Goal: Task Accomplishment & Management: Manage account settings

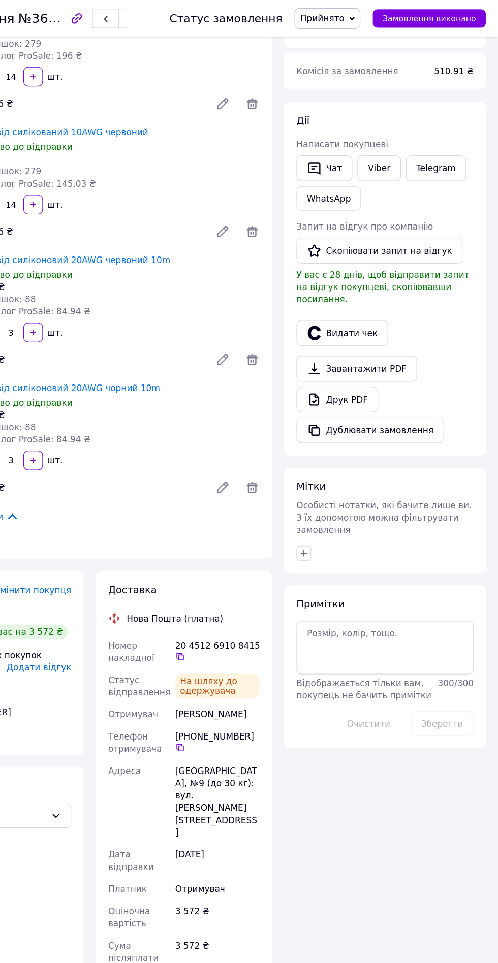
scroll to position [113, 0]
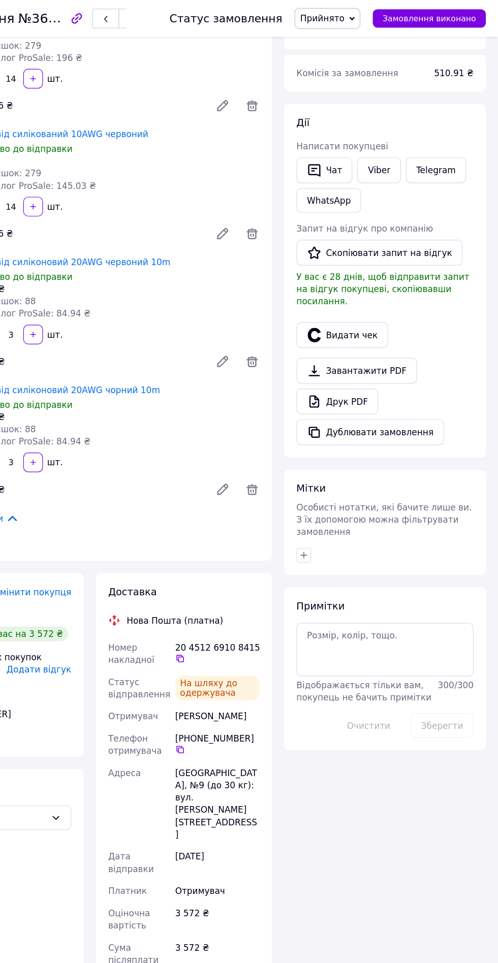
click at [373, 266] on button "Видати чек" at bounding box center [369, 276] width 76 height 21
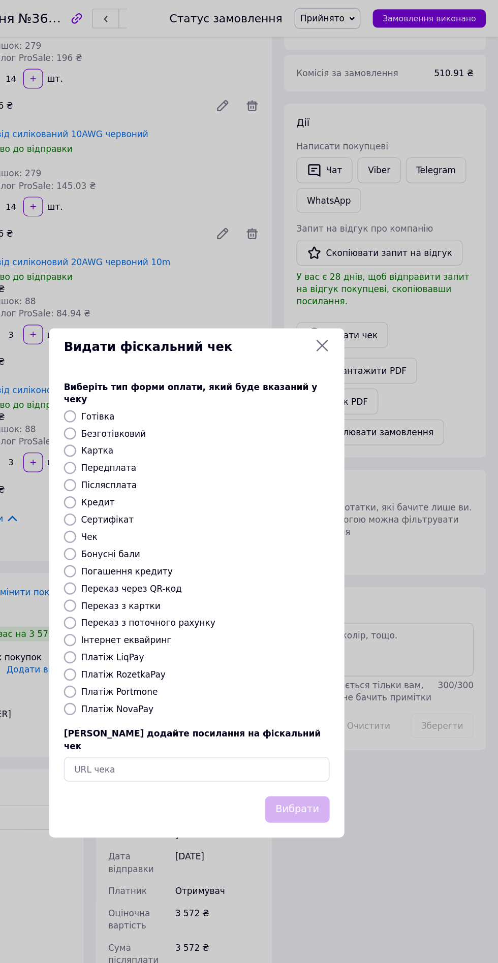
click at [144, 585] on input "Платіж NovaPay" at bounding box center [144, 585] width 10 height 10
radio input "true"
click at [348, 664] on button "Вибрати" at bounding box center [331, 669] width 53 height 22
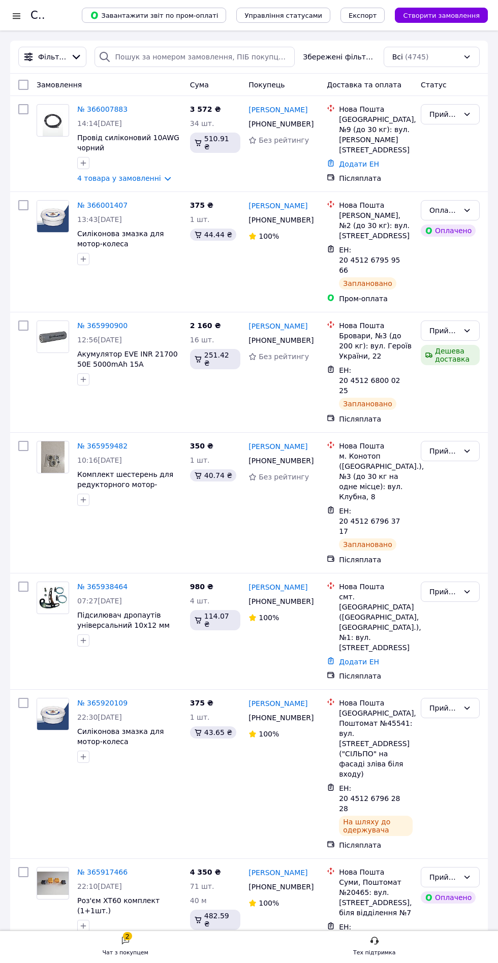
click at [94, 209] on link "№ 366001407" at bounding box center [102, 205] width 50 height 8
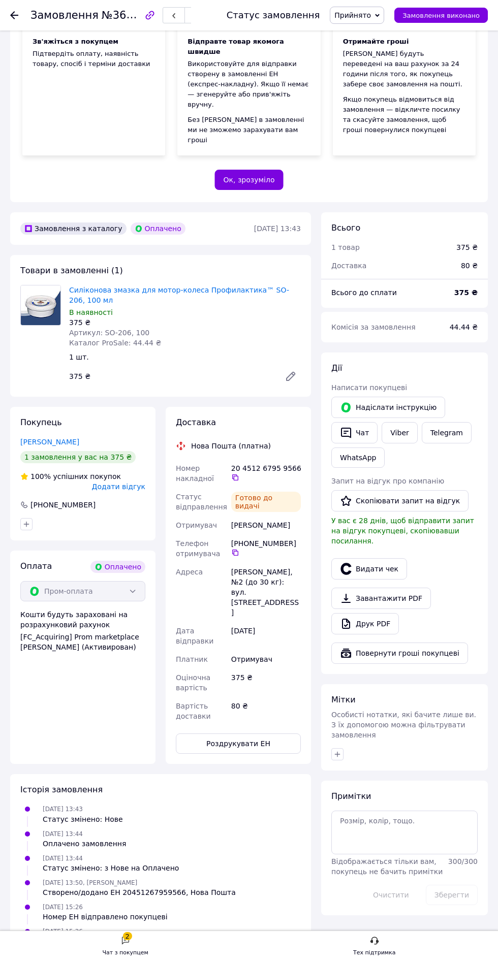
scroll to position [149, 0]
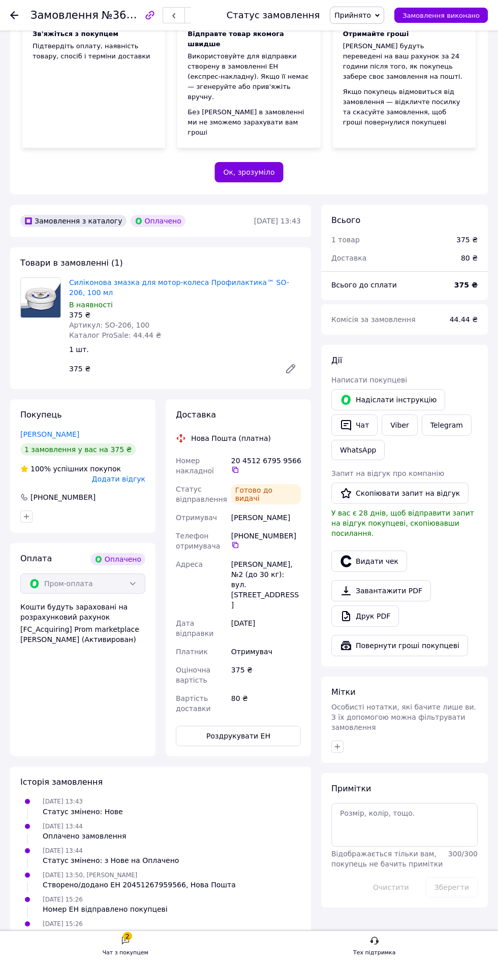
click at [386, 544] on div at bounding box center [404, 546] width 150 height 4
click at [365, 544] on div at bounding box center [404, 546] width 150 height 4
click at [377, 550] on button "Видати чек" at bounding box center [369, 560] width 76 height 21
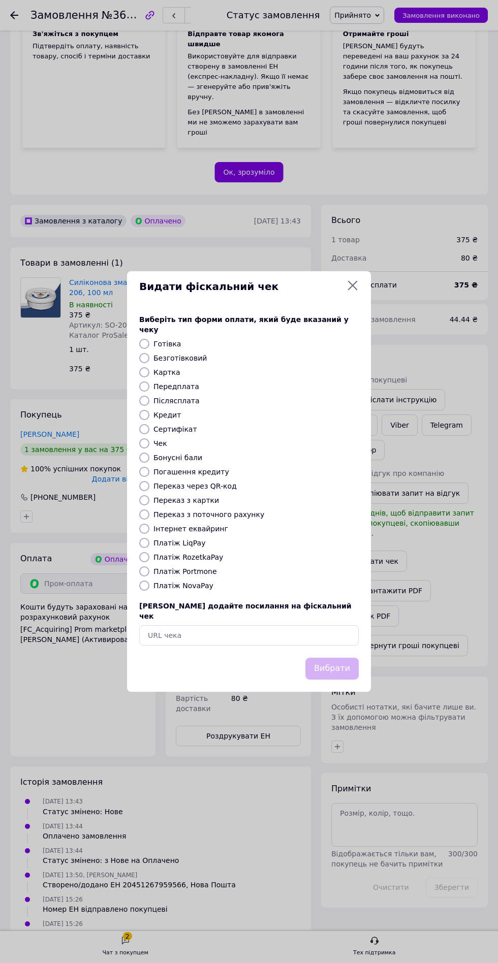
click at [209, 744] on div "Видати фіскальний чек Виберіть тип форми оплати, який буде вказаний у чеку Готі…" at bounding box center [249, 481] width 498 height 963
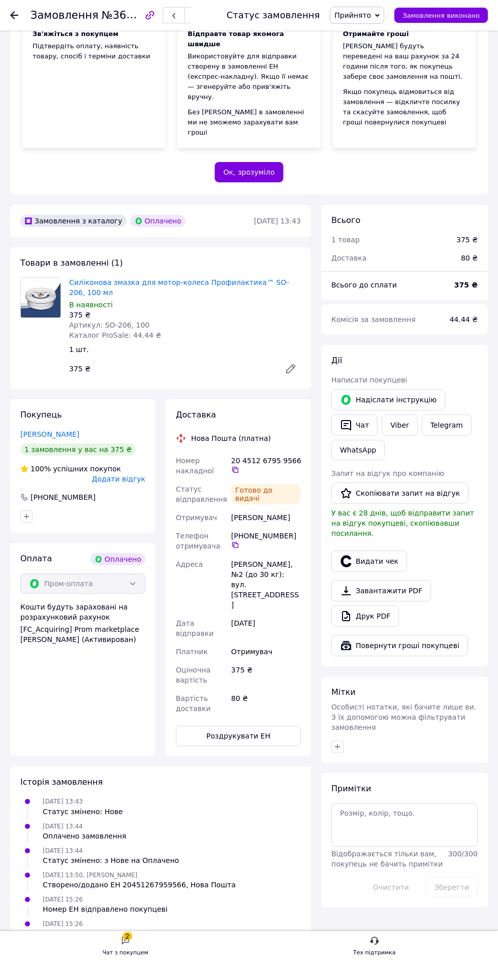
click at [376, 550] on button "Видати чек" at bounding box center [369, 560] width 76 height 21
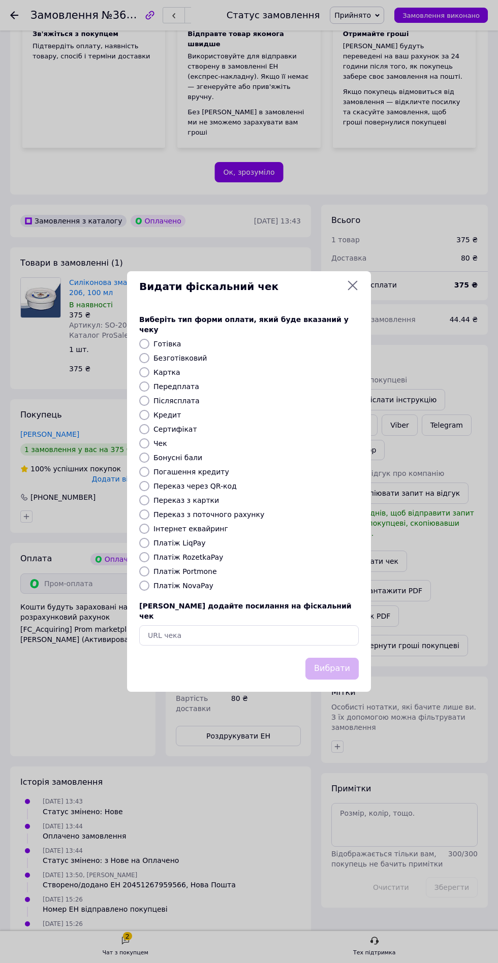
click at [144, 585] on input "Платіж NovaPay" at bounding box center [144, 585] width 10 height 10
radio input "true"
click at [343, 660] on button "Вибрати" at bounding box center [331, 669] width 53 height 22
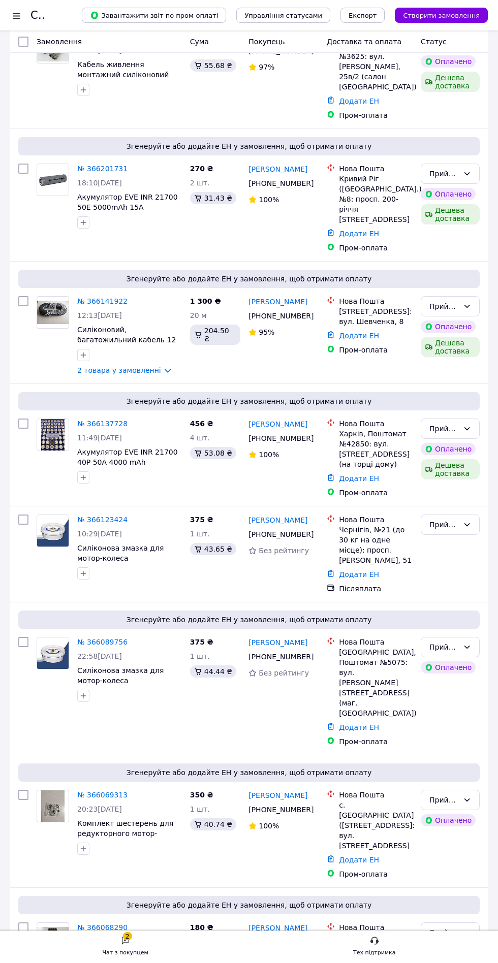
scroll to position [1538, 0]
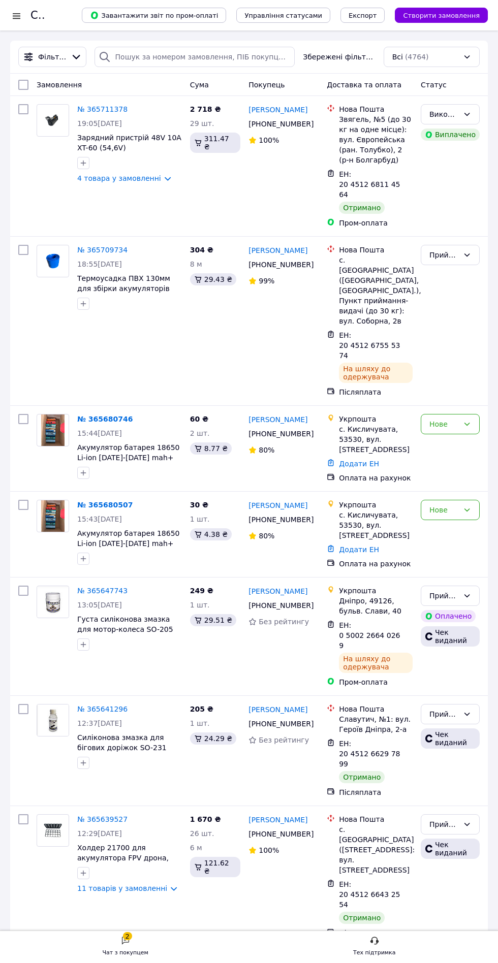
click at [101, 246] on link "№ 365709734" at bounding box center [102, 250] width 50 height 8
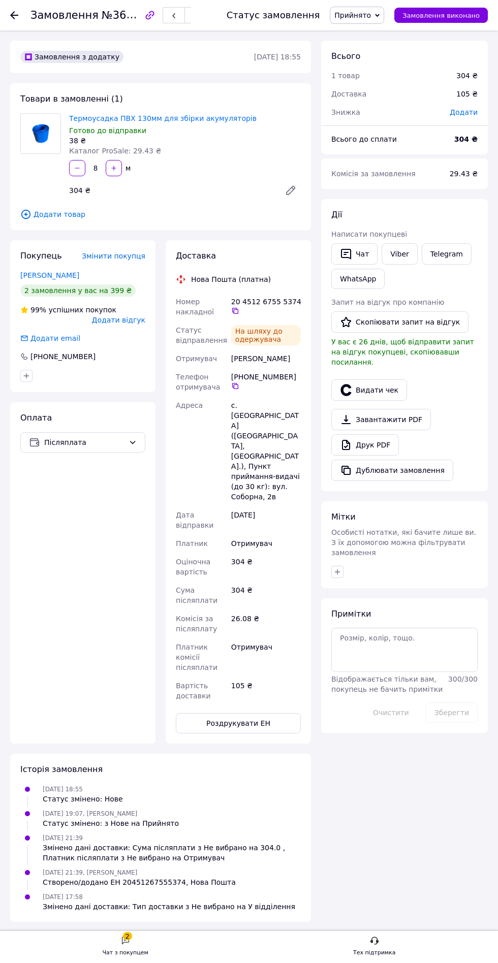
click at [380, 383] on button "Видати чек" at bounding box center [369, 389] width 76 height 21
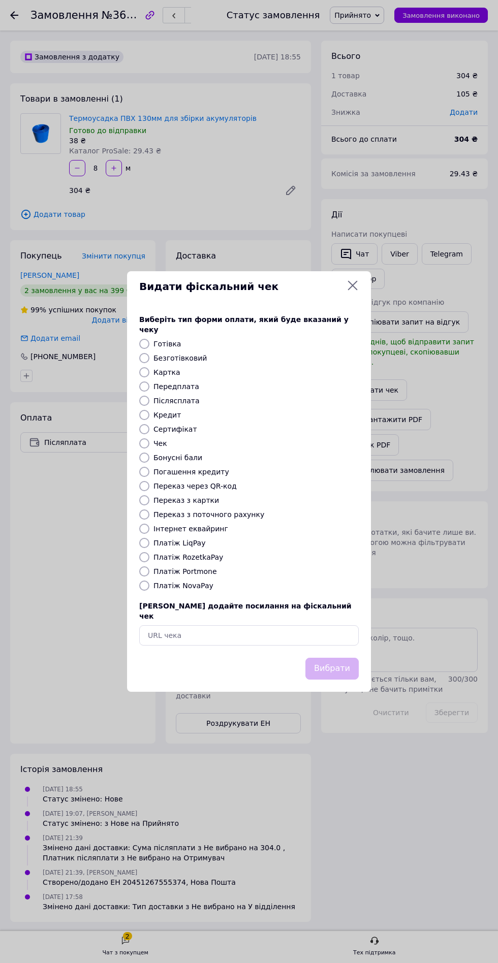
click at [144, 590] on input "Платіж NovaPay" at bounding box center [144, 585] width 10 height 10
radio input "true"
click at [349, 679] on button "Вибрати" at bounding box center [331, 669] width 53 height 22
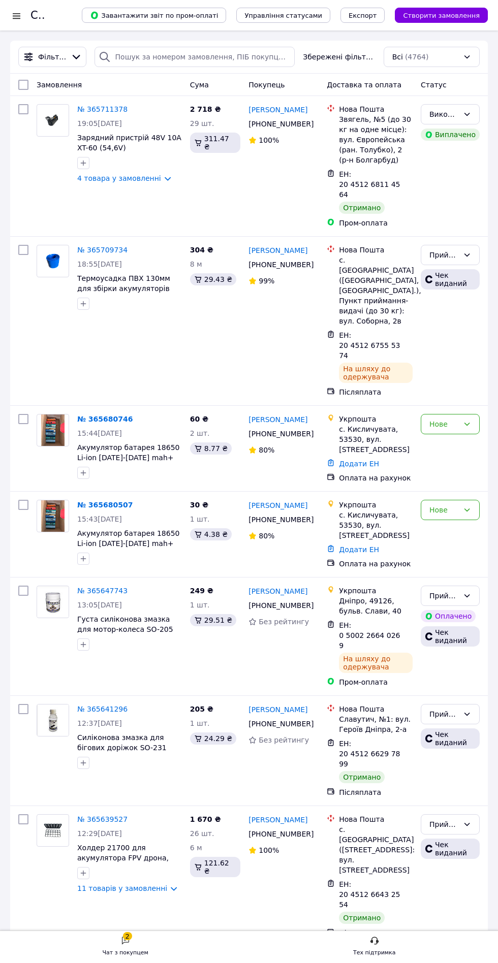
click at [105, 109] on link "№ 365711378" at bounding box center [102, 109] width 50 height 8
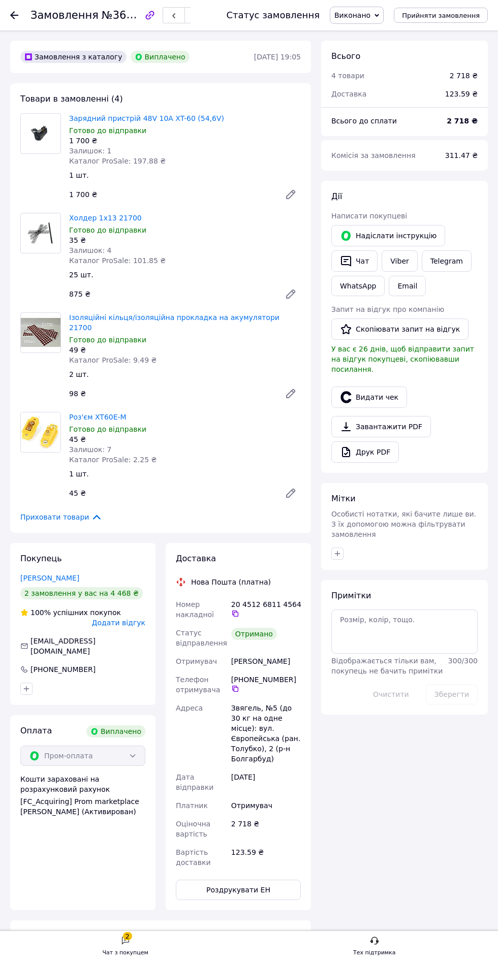
scroll to position [18, 0]
click at [373, 386] on button "Видати чек" at bounding box center [369, 396] width 76 height 21
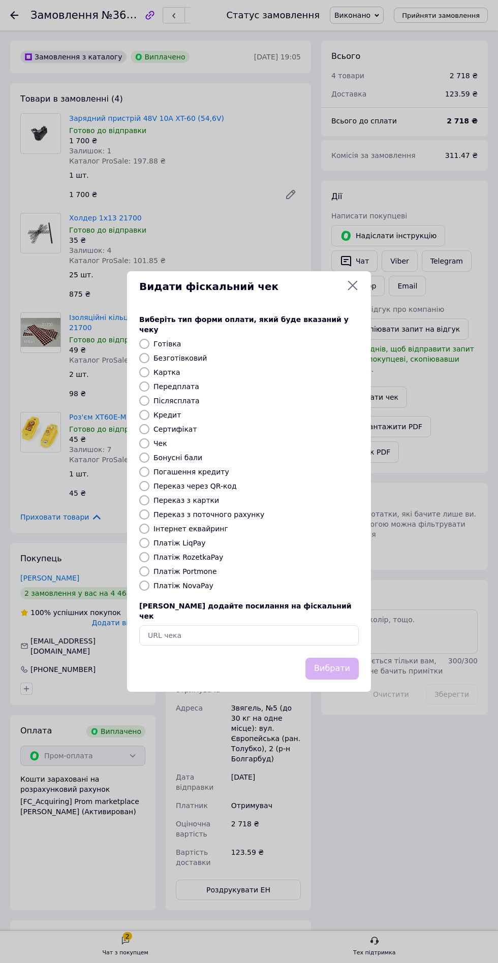
click at [144, 562] on input "Платіж RozetkaPay" at bounding box center [144, 557] width 10 height 10
radio input "true"
click at [336, 679] on button "Вибрати" at bounding box center [331, 669] width 53 height 22
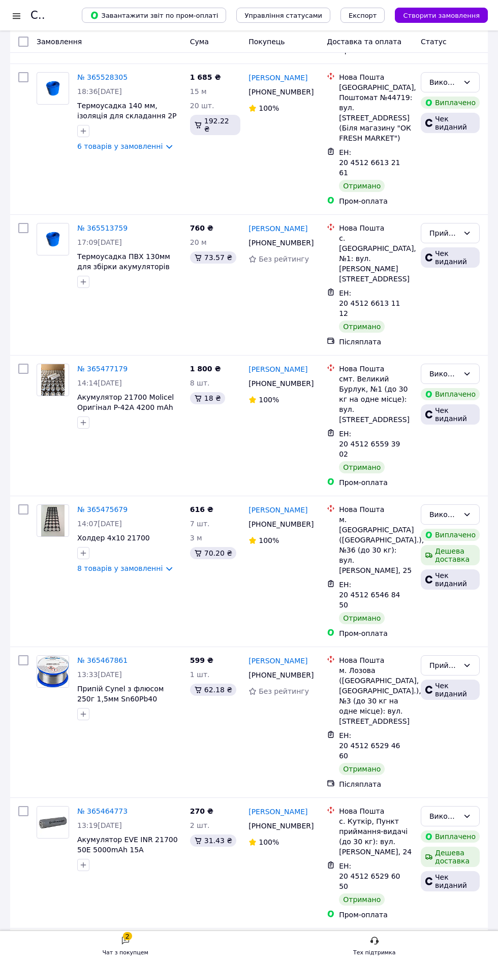
scroll to position [1341, 0]
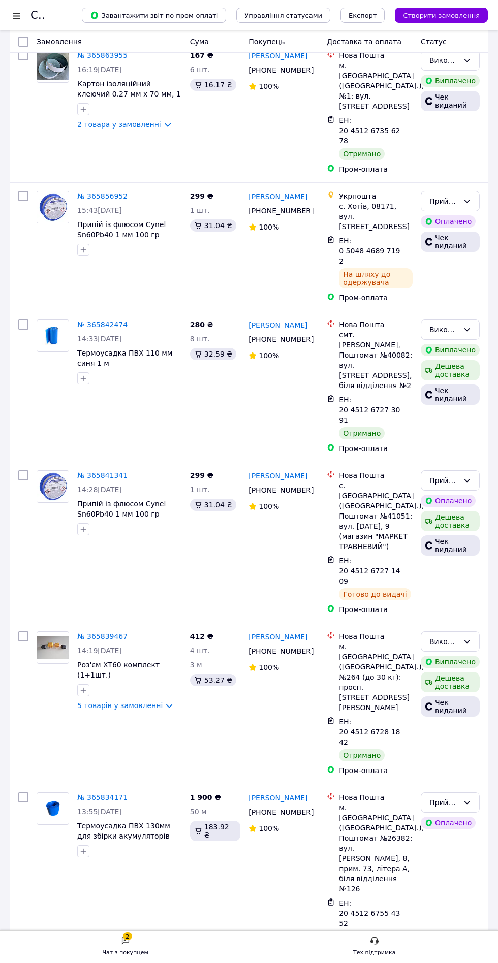
scroll to position [1563, 0]
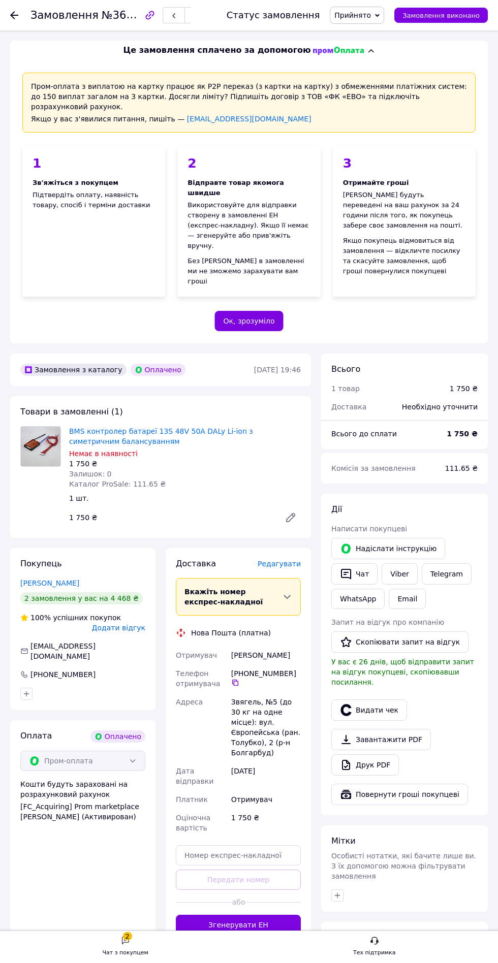
click at [369, 958] on div "Тех підтримка" at bounding box center [374, 952] width 43 height 10
click at [367, 958] on div "Тех підтримка" at bounding box center [374, 952] width 43 height 10
click at [372, 958] on div "Тех підтримка" at bounding box center [374, 952] width 43 height 10
click at [443, 889] on div at bounding box center [404, 895] width 146 height 12
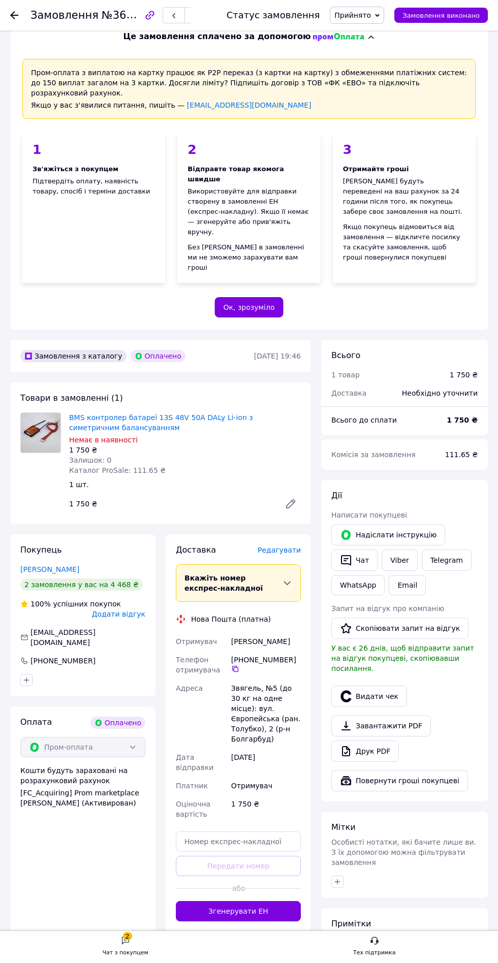
scroll to position [59, 0]
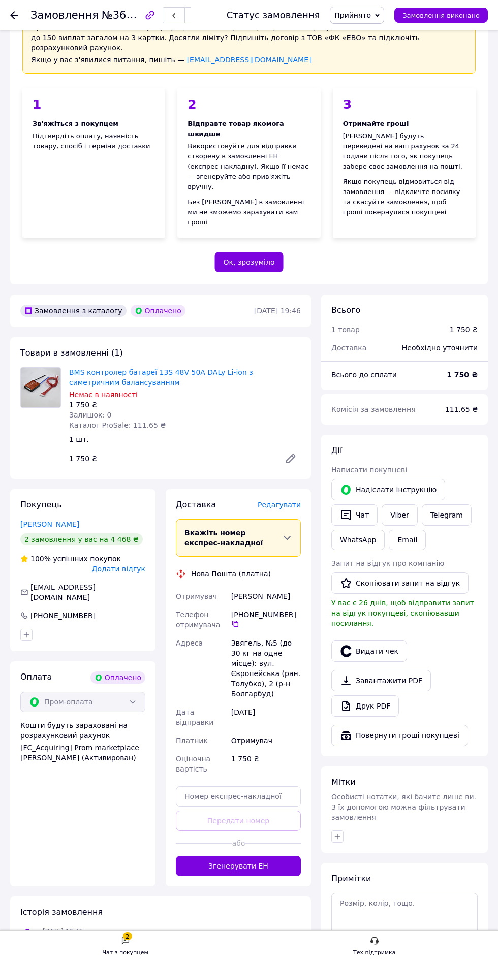
click at [371, 958] on div "Тех підтримка" at bounding box center [374, 952] width 43 height 10
click at [423, 793] on span "Особисті нотатки, які бачите лише ви. З їх допомогою можна фільтрувати замовлен…" at bounding box center [403, 807] width 145 height 28
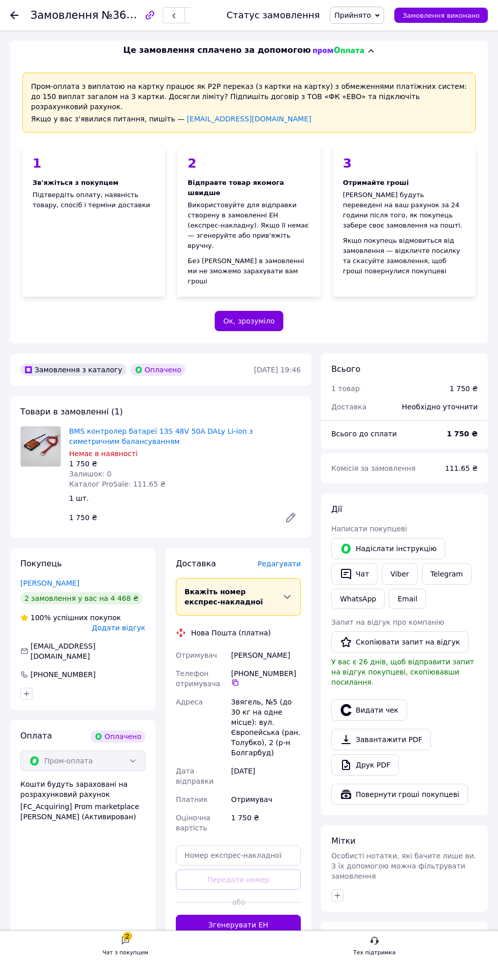
scroll to position [3, 0]
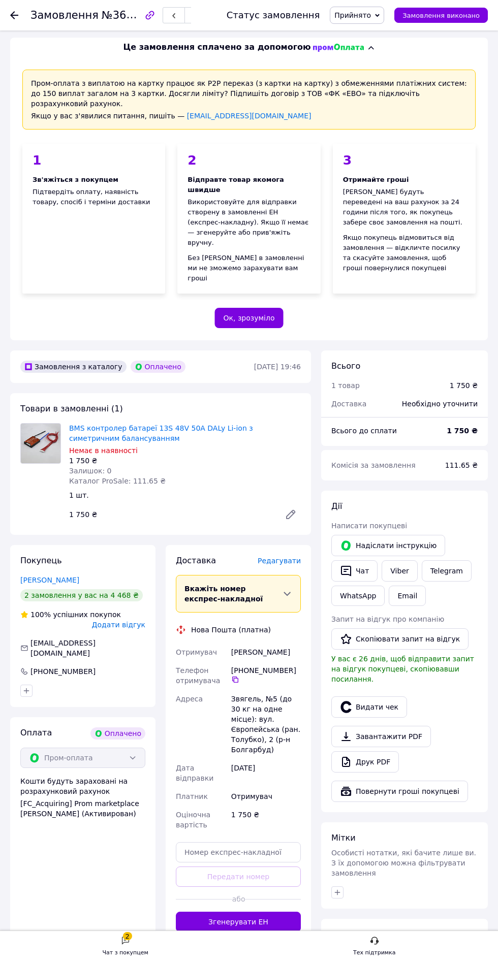
click at [18, 12] on icon at bounding box center [14, 15] width 8 height 8
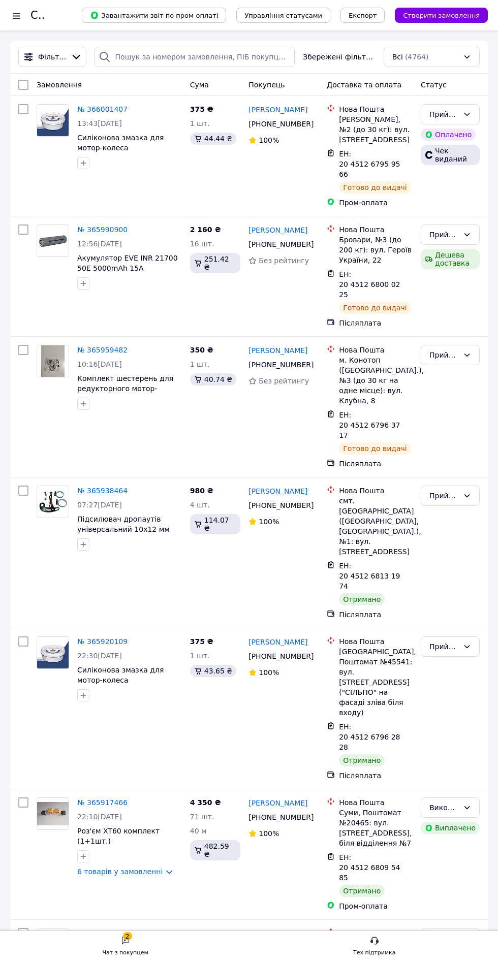
click at [22, 16] on div at bounding box center [16, 16] width 13 height 10
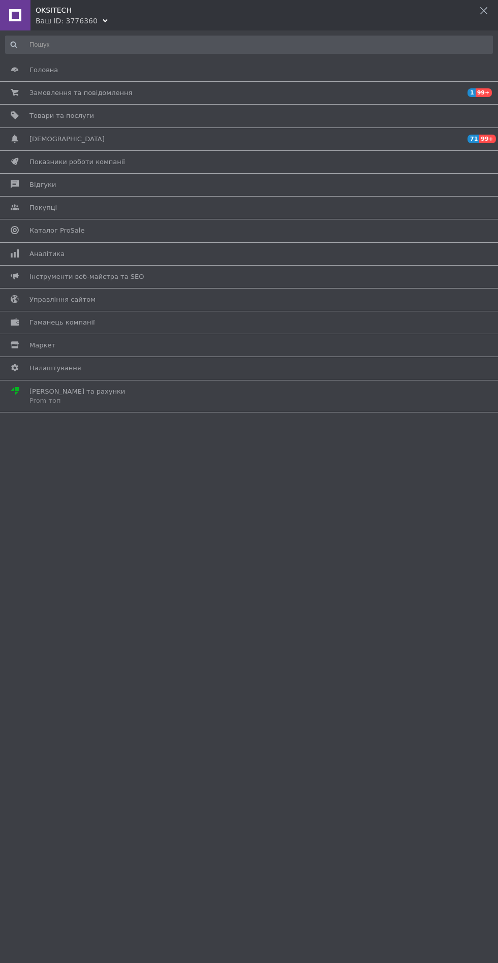
click at [481, 12] on use at bounding box center [483, 10] width 7 height 7
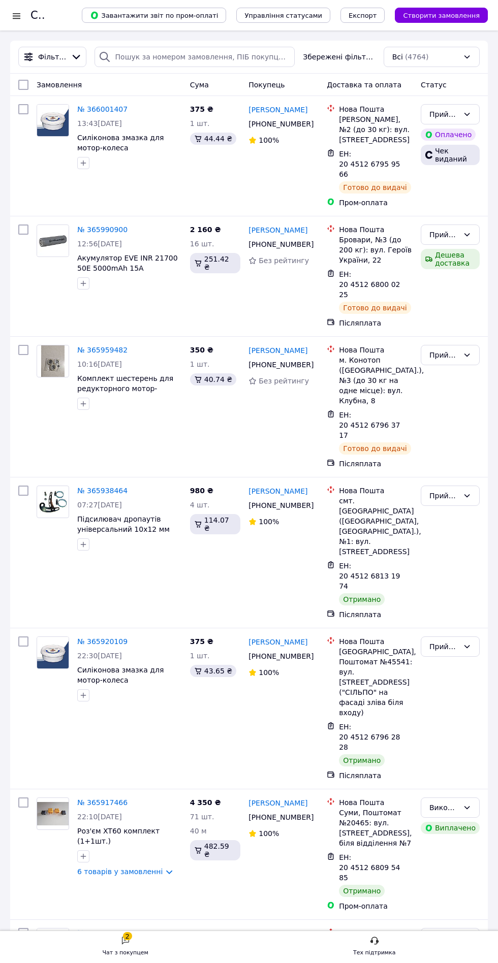
click at [366, 961] on div "2 Чат з покупцем Тех підтримка" at bounding box center [249, 946] width 498 height 32
click at [393, 961] on div "2 Чат з покупцем Тех підтримка" at bounding box center [249, 946] width 498 height 32
click at [373, 961] on div "2 Чат з покупцем Тех підтримка" at bounding box center [249, 946] width 498 height 32
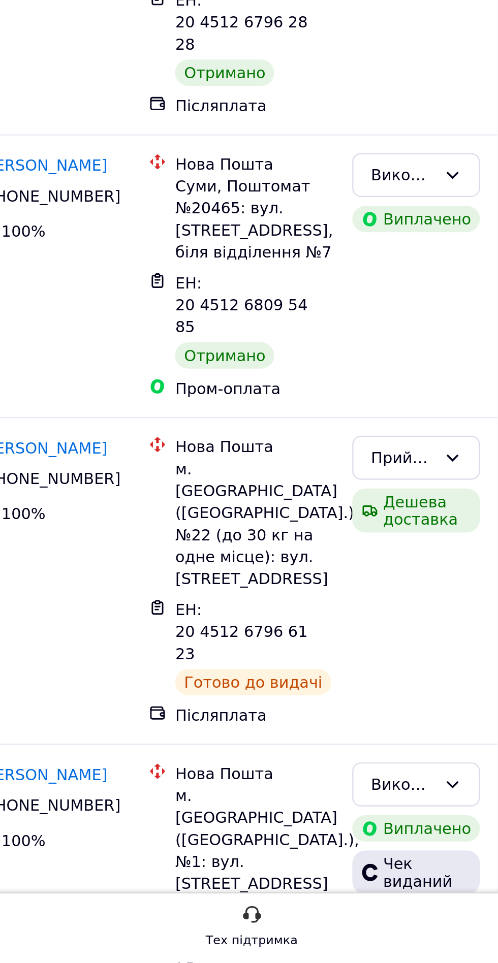
scroll to position [210, 0]
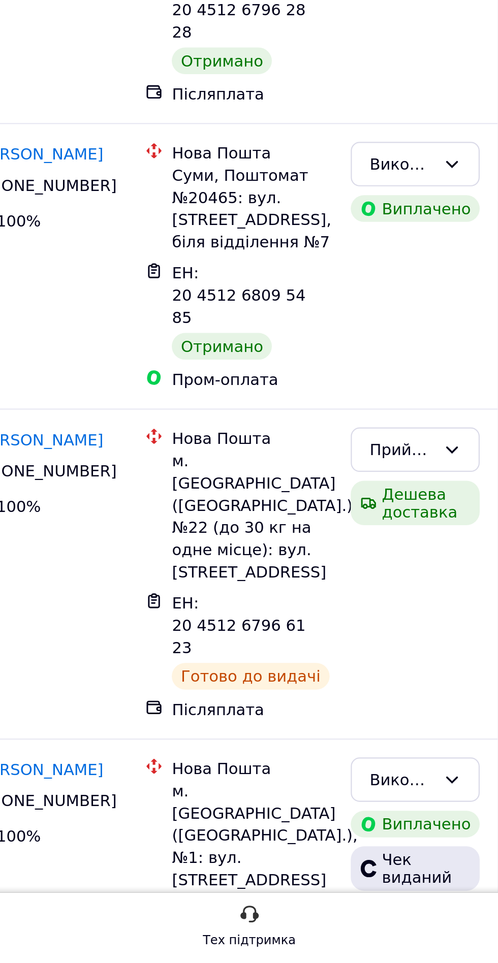
click at [431, 957] on div "2 Чат з покупцем Тех підтримка" at bounding box center [249, 947] width 498 height 22
click at [378, 952] on div "Тех підтримка" at bounding box center [374, 952] width 43 height 10
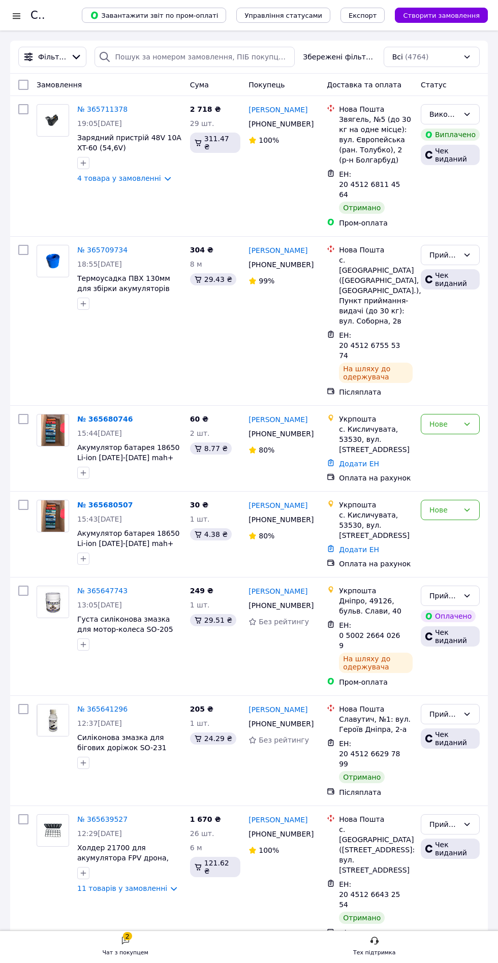
click at [376, 944] on icon at bounding box center [374, 940] width 9 height 9
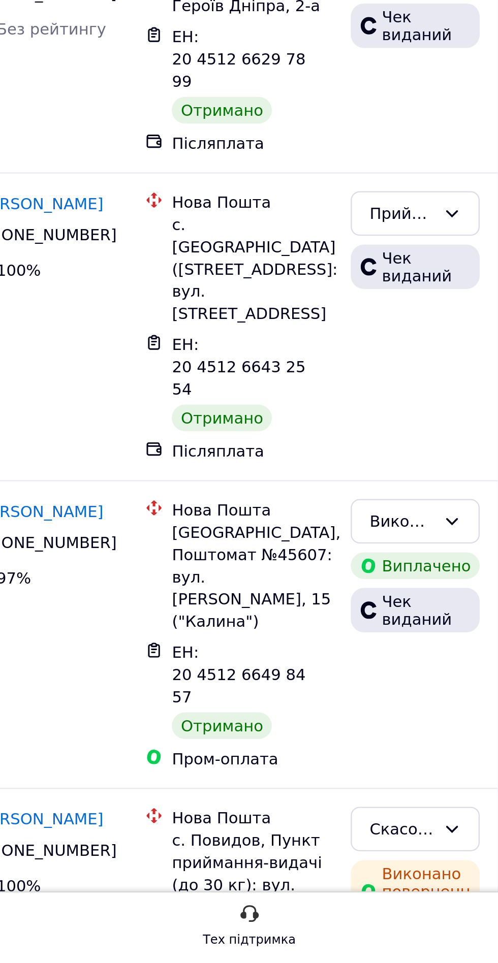
click at [431, 952] on div "2 Чат з покупцем Тех підтримка" at bounding box center [249, 947] width 498 height 22
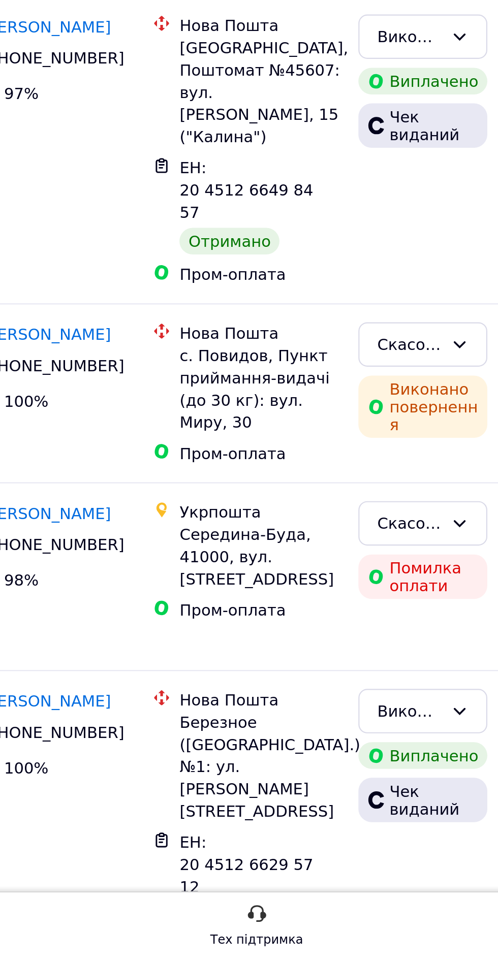
scroll to position [445, 0]
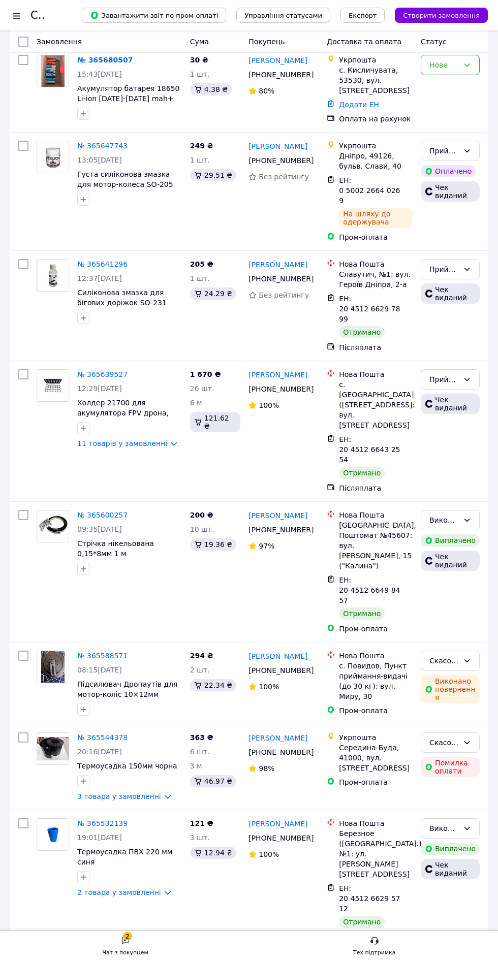
click at [129, 936] on div "2" at bounding box center [127, 936] width 9 height 8
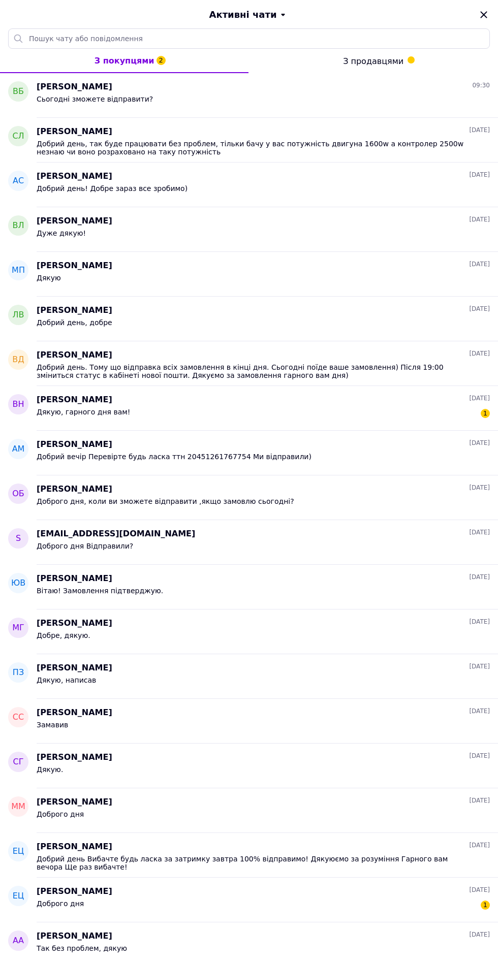
click at [478, 10] on icon "Закрити" at bounding box center [483, 15] width 12 height 12
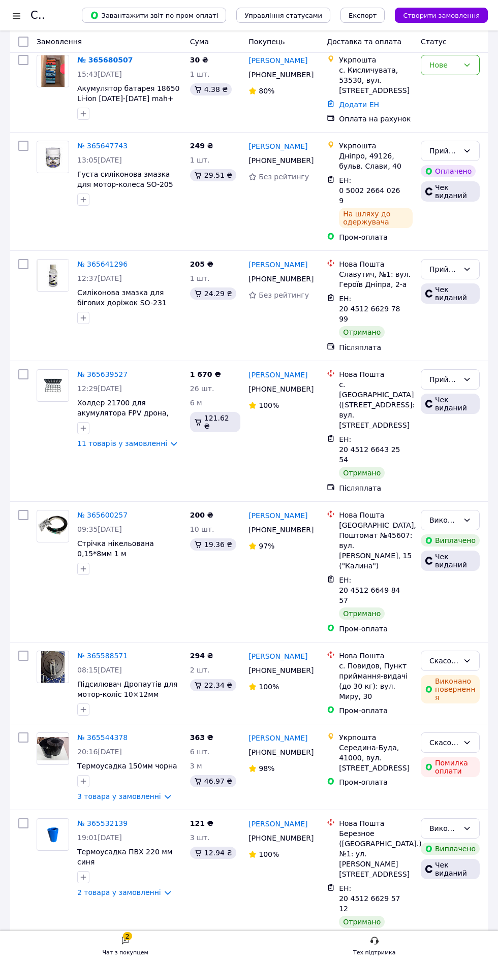
click at [378, 961] on div "2 Чат з покупцем Тех підтримка" at bounding box center [249, 946] width 498 height 32
click at [376, 961] on div "2 Чат з покупцем Тех підтримка" at bounding box center [249, 946] width 498 height 32
click at [16, 15] on div at bounding box center [16, 16] width 13 height 10
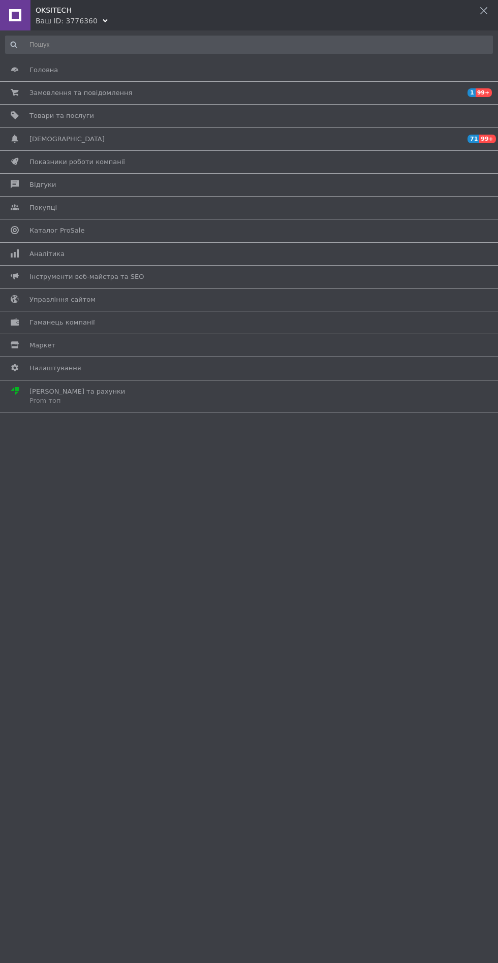
click at [35, 65] on span "Головна" at bounding box center [43, 69] width 28 height 9
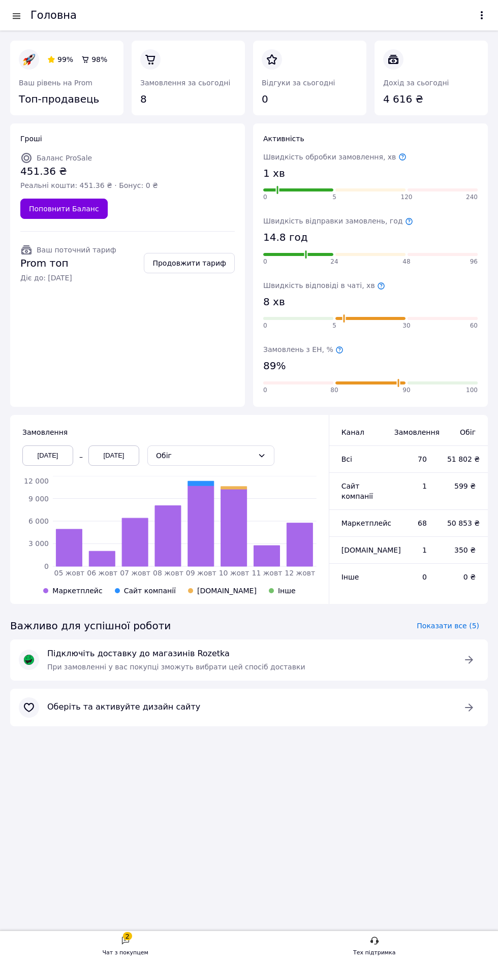
click at [22, 11] on div at bounding box center [16, 16] width 13 height 10
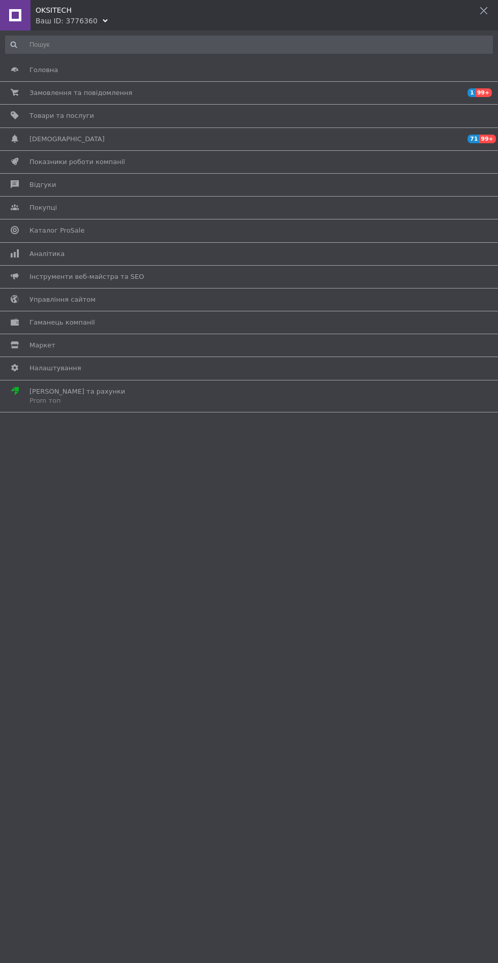
click at [19, 16] on div at bounding box center [15, 15] width 30 height 30
